Goal: Information Seeking & Learning: Learn about a topic

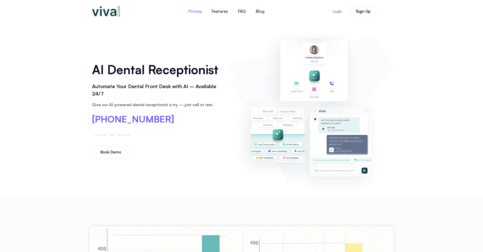
click at [196, 14] on link "Pricing" at bounding box center [194, 11] width 23 height 12
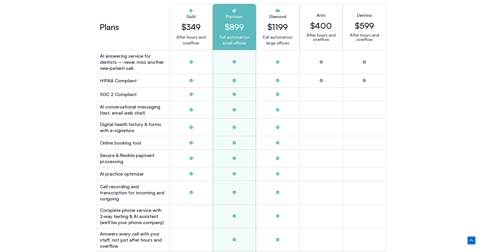
scroll to position [1409, 0]
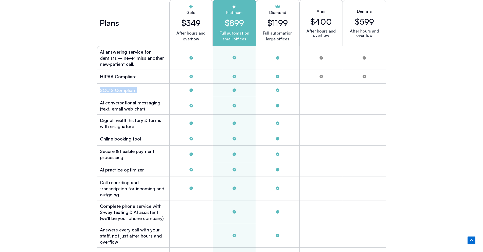
drag, startPoint x: 100, startPoint y: 87, endPoint x: 136, endPoint y: 90, distance: 36.4
click at [136, 90] on div "SOC 2 Compliant" at bounding box center [133, 89] width 72 height 13
copy h2 "SOC 2 Compliant"
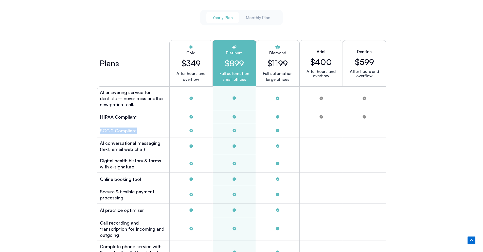
scroll to position [1343, 0]
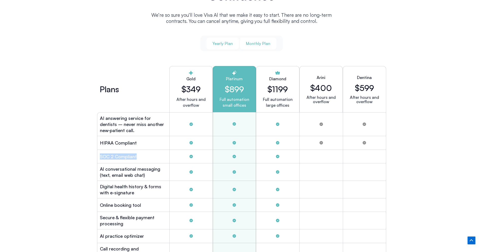
click at [252, 41] on span "Monthly Plan" at bounding box center [258, 44] width 24 height 6
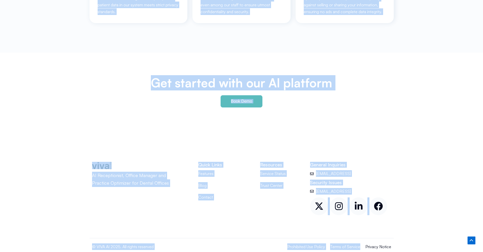
scroll to position [2341, 0]
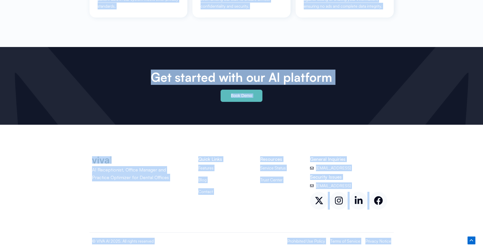
drag, startPoint x: 85, startPoint y: 9, endPoint x: 402, endPoint y: 242, distance: 393.2
copy div "Pricing Features FAQ Blog Pricing Features FAQ Blog Features Pricing FAQ Blog L…"
